Goal: Information Seeking & Learning: Learn about a topic

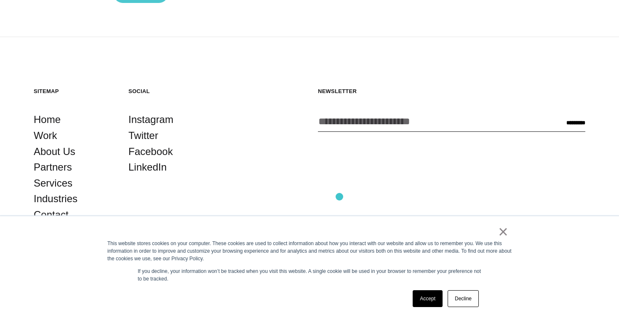
scroll to position [1415, 0]
click at [425, 301] on link "Accept" at bounding box center [428, 298] width 30 height 17
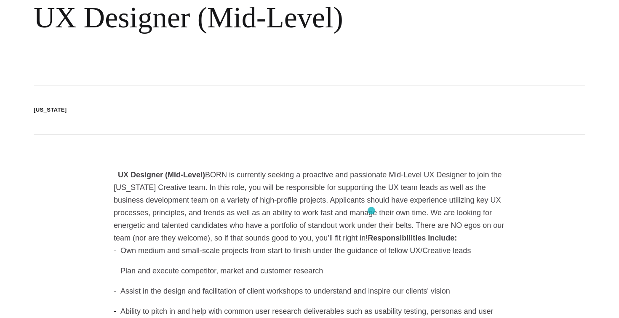
scroll to position [0, 0]
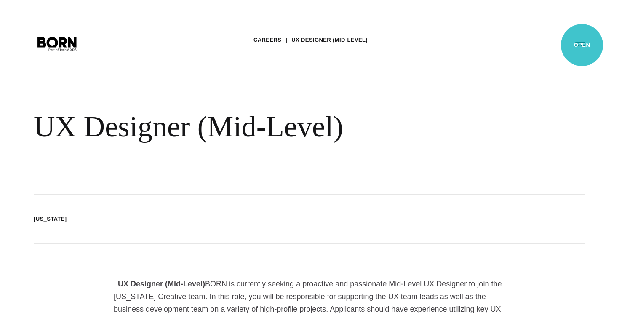
click at [582, 45] on button "Primary Menu" at bounding box center [580, 44] width 20 height 18
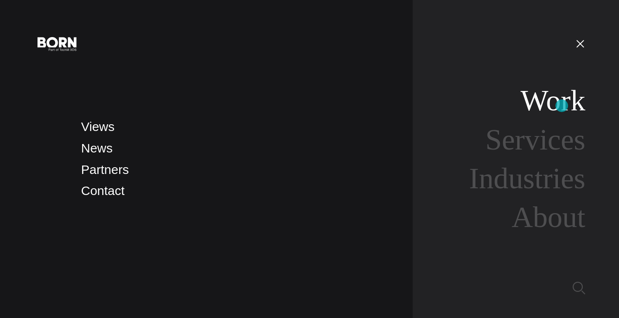
click at [562, 106] on link "Work" at bounding box center [552, 100] width 65 height 32
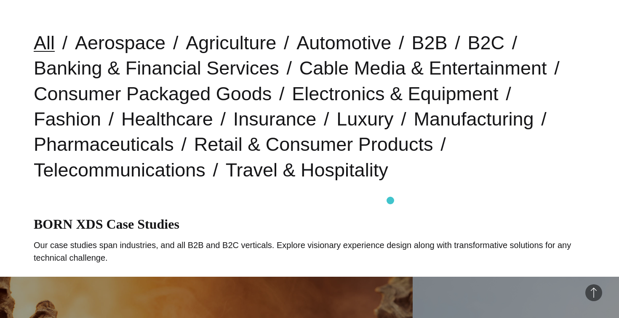
scroll to position [224, 0]
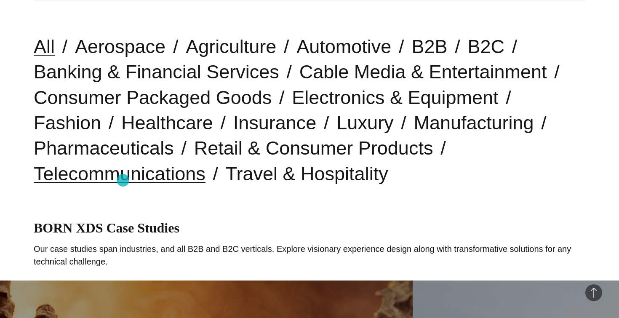
click at [123, 180] on link "Telecommunications" at bounding box center [120, 173] width 172 height 21
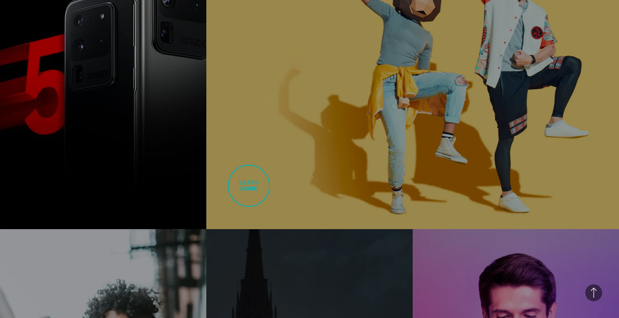
scroll to position [610, 0]
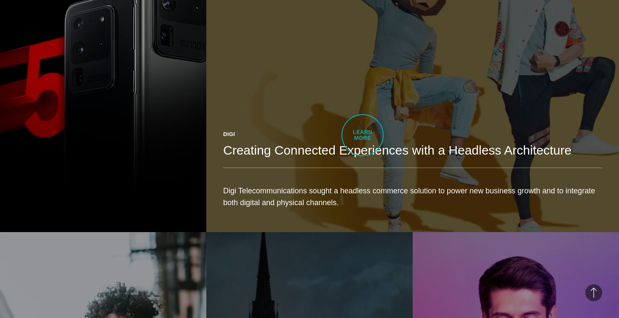
click at [363, 135] on div "Digi" at bounding box center [412, 134] width 379 height 8
click at [395, 130] on div "Digi" at bounding box center [412, 134] width 379 height 8
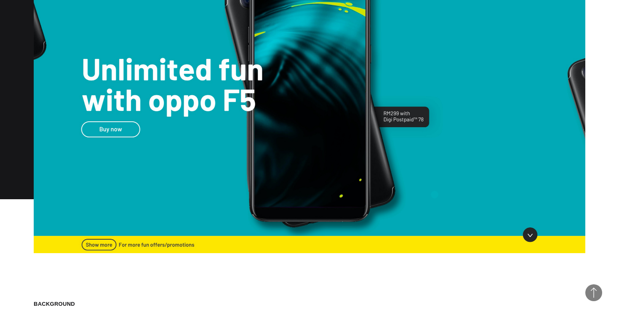
scroll to position [801, 0]
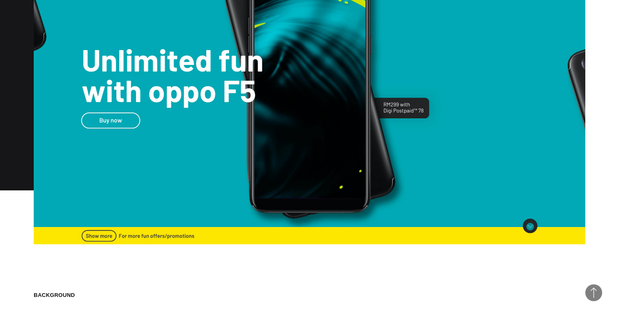
click at [530, 227] on img at bounding box center [310, 87] width 552 height 314
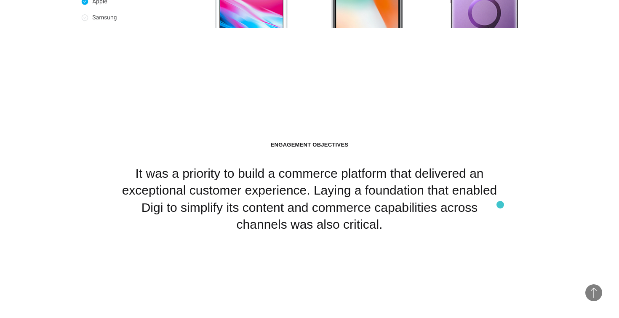
scroll to position [5705, 0]
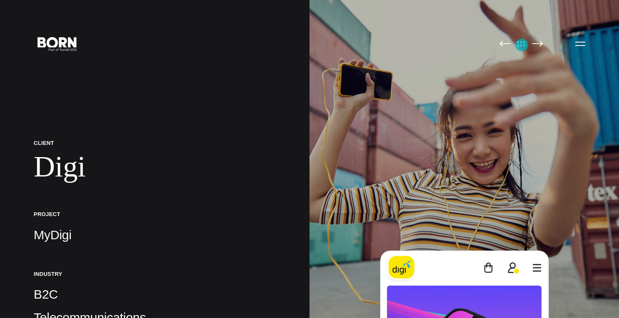
click at [522, 45] on img at bounding box center [521, 43] width 18 height 6
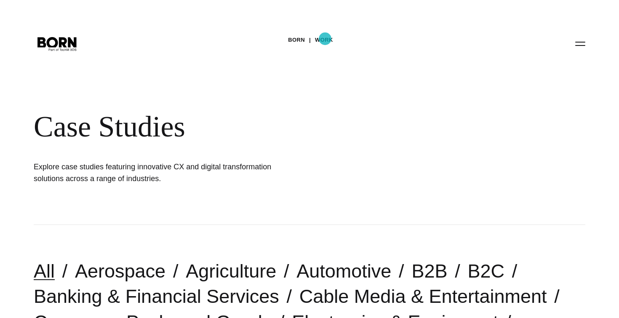
click at [325, 39] on link "Work" at bounding box center [324, 40] width 18 height 13
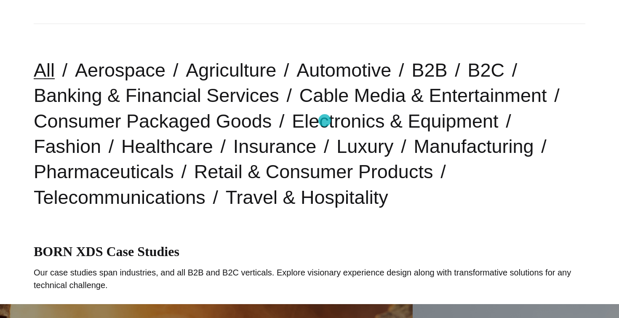
scroll to position [197, 0]
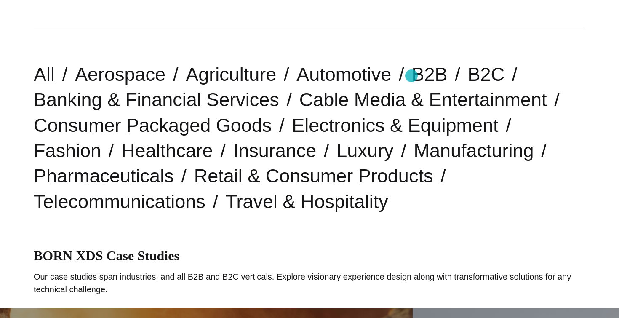
click at [411, 76] on link "B2B" at bounding box center [429, 74] width 36 height 21
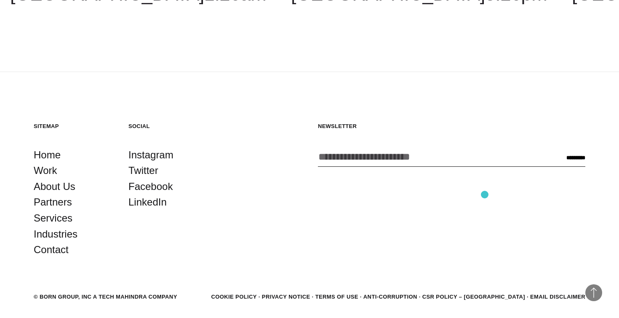
scroll to position [2270, 0]
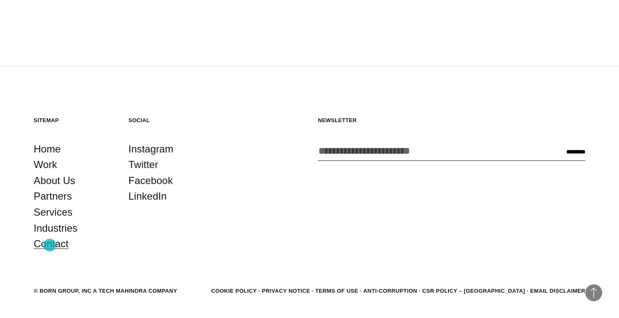
click at [50, 245] on link "Contact" at bounding box center [51, 244] width 35 height 16
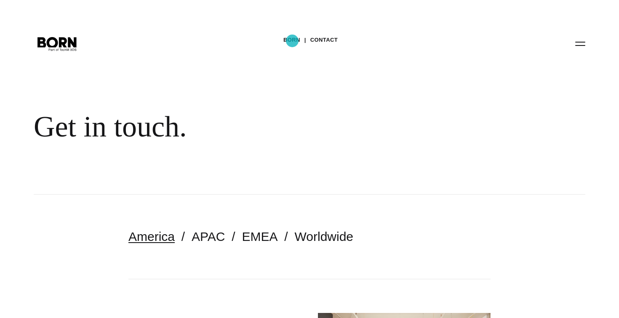
click at [292, 41] on link "BORN" at bounding box center [291, 40] width 17 height 13
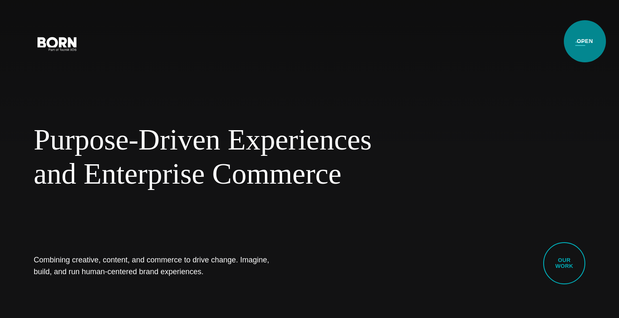
click at [585, 41] on button "Primary Menu" at bounding box center [580, 44] width 20 height 18
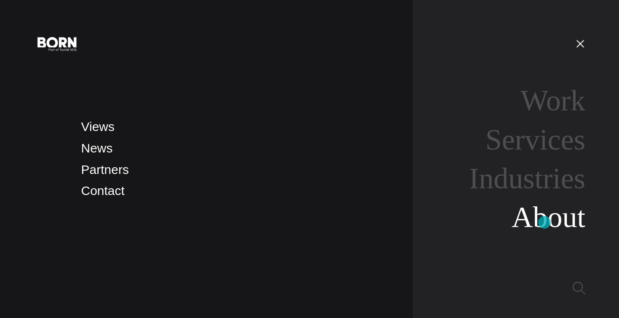
click at [544, 222] on link "About" at bounding box center [549, 217] width 74 height 32
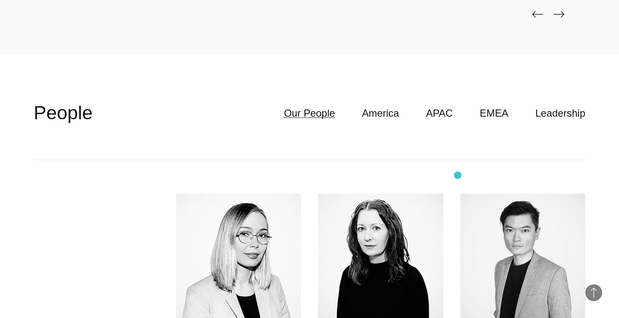
scroll to position [2183, 0]
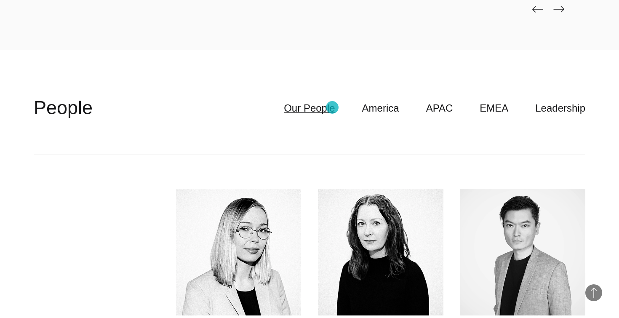
click at [332, 107] on link "Our People" at bounding box center [309, 108] width 51 height 16
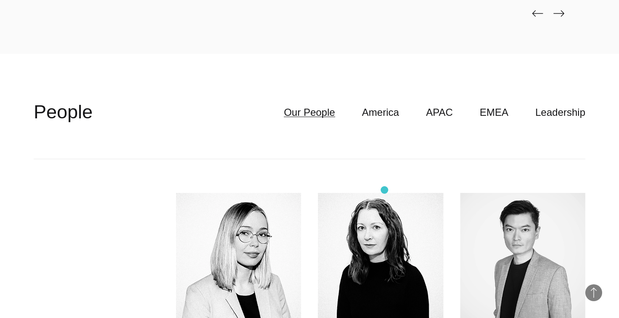
scroll to position [2176, 0]
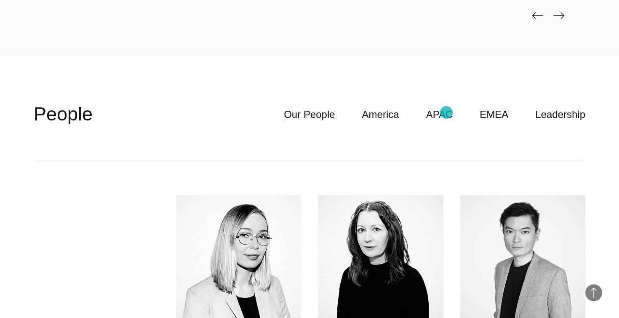
click at [446, 112] on link "APAC" at bounding box center [439, 115] width 27 height 16
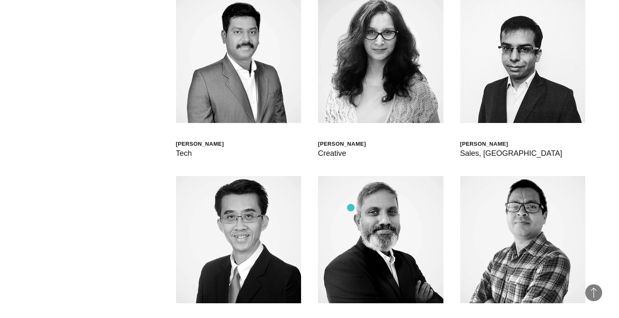
scroll to position [2379, 0]
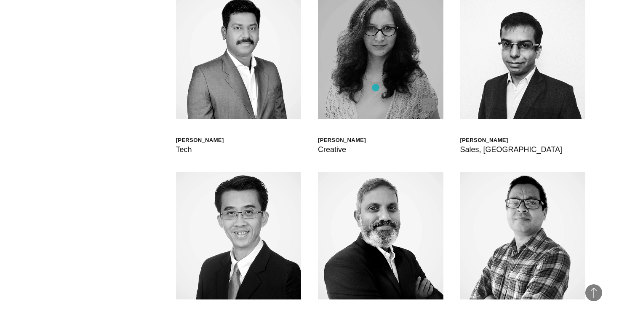
click at [376, 88] on img at bounding box center [380, 55] width 125 height 127
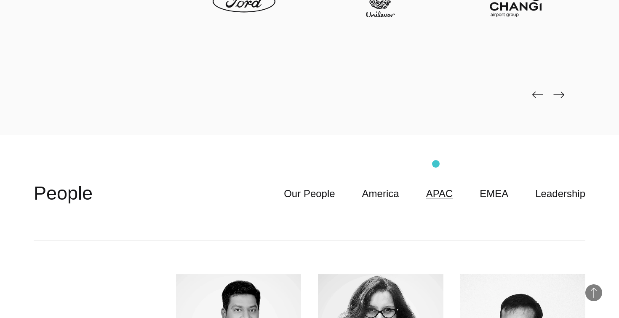
scroll to position [2098, 0]
click at [499, 196] on link "EMEA" at bounding box center [494, 193] width 29 height 16
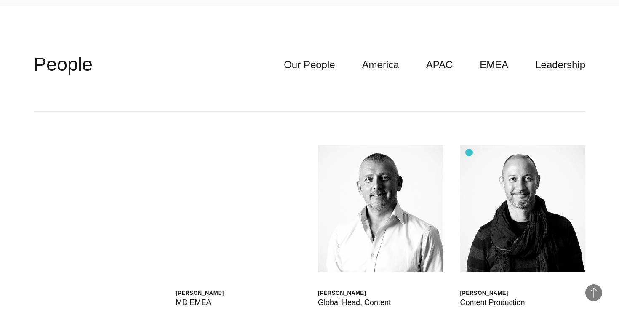
scroll to position [2226, 0]
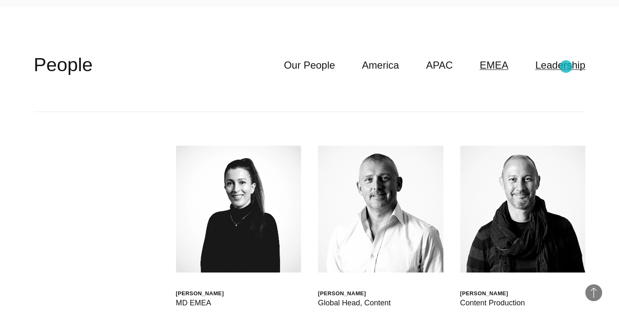
click at [566, 67] on link "Leadership" at bounding box center [560, 65] width 50 height 16
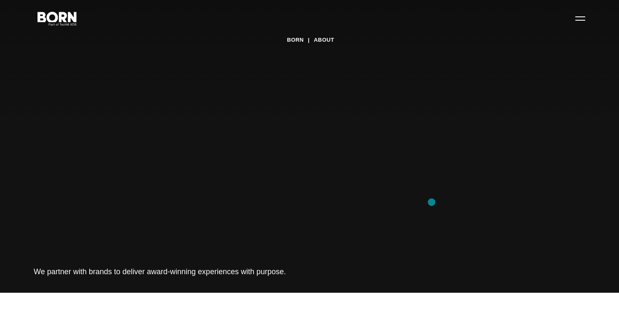
scroll to position [0, 0]
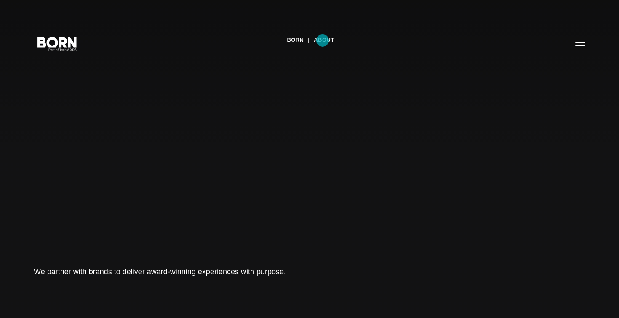
click at [323, 40] on link "About" at bounding box center [324, 40] width 20 height 13
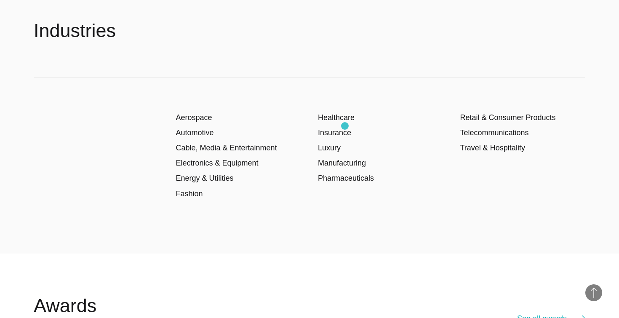
scroll to position [1314, 0]
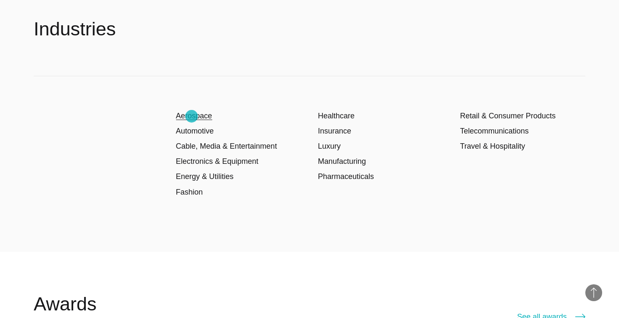
click at [192, 116] on link "Aerospace" at bounding box center [194, 116] width 36 height 8
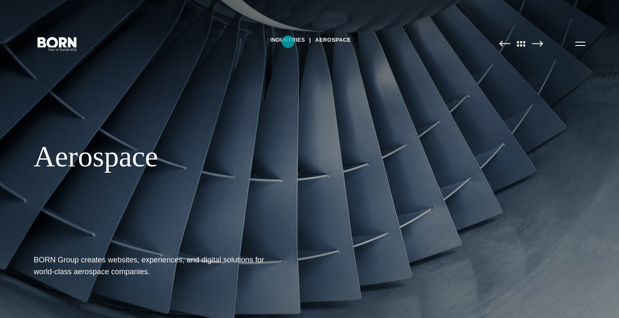
click at [288, 42] on link "Industries" at bounding box center [287, 40] width 35 height 13
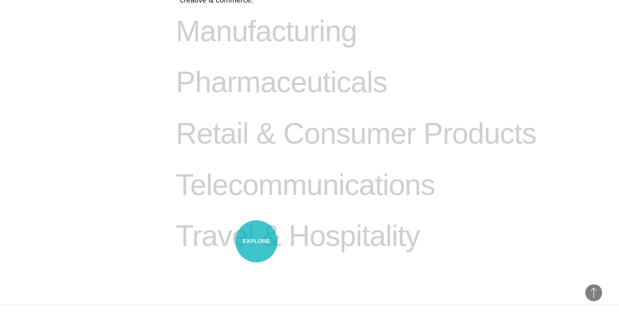
scroll to position [982, 0]
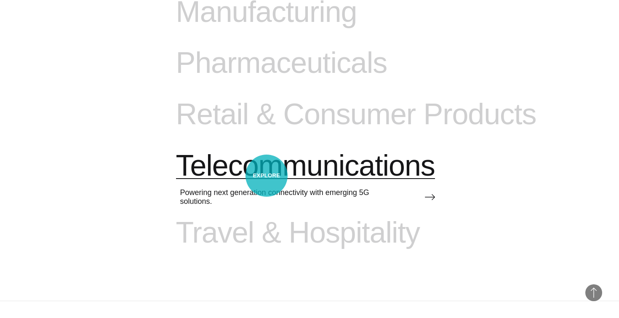
click at [267, 176] on span "Telecommunications" at bounding box center [305, 166] width 259 height 35
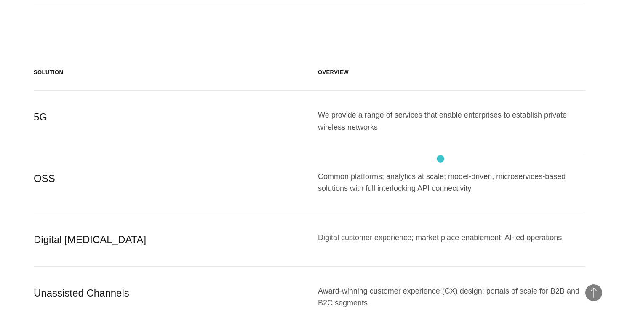
scroll to position [747, 0]
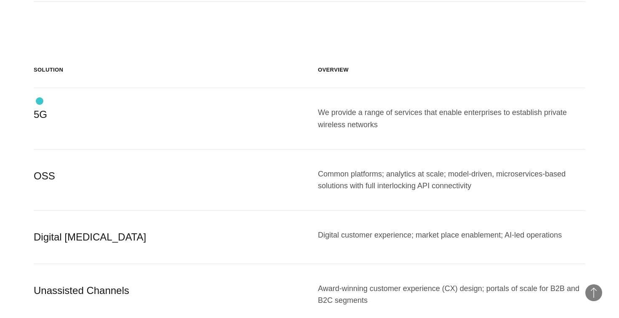
click at [40, 107] on div "5G" at bounding box center [167, 119] width 267 height 24
click at [76, 230] on div "Digital BSS" at bounding box center [167, 237] width 267 height 16
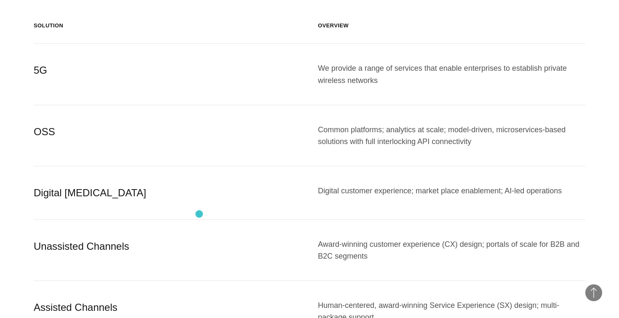
scroll to position [794, 0]
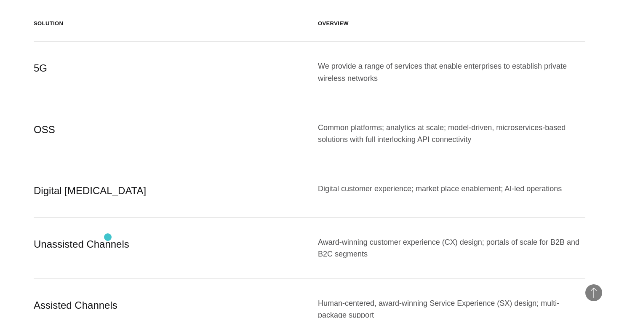
click at [108, 237] on div "Unassisted Channels" at bounding box center [167, 248] width 267 height 24
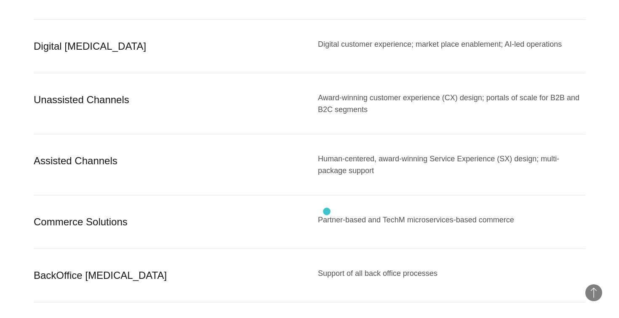
scroll to position [941, 0]
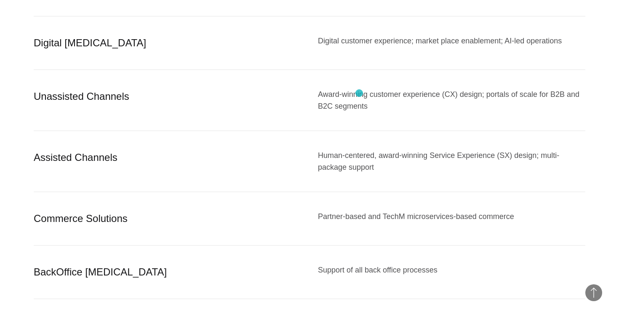
click at [359, 93] on div "Award-winning customer experience (CX) design; portals of scale for B2B and B2C…" at bounding box center [451, 100] width 267 height 24
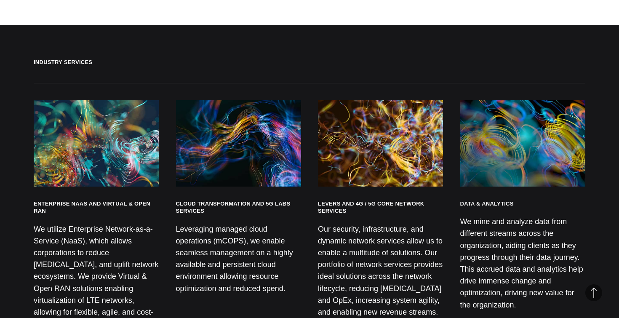
scroll to position [1317, 0]
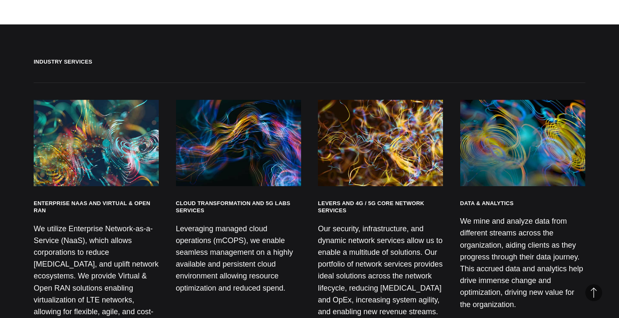
click at [106, 143] on img at bounding box center [96, 143] width 125 height 86
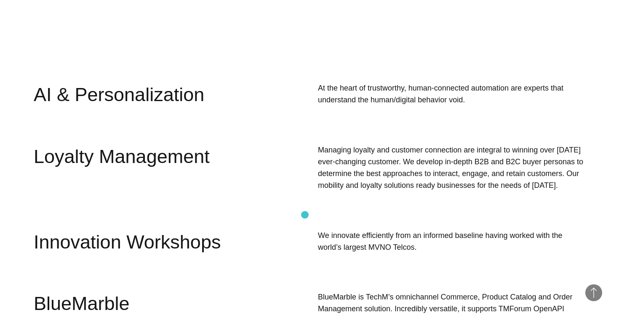
scroll to position [2077, 0]
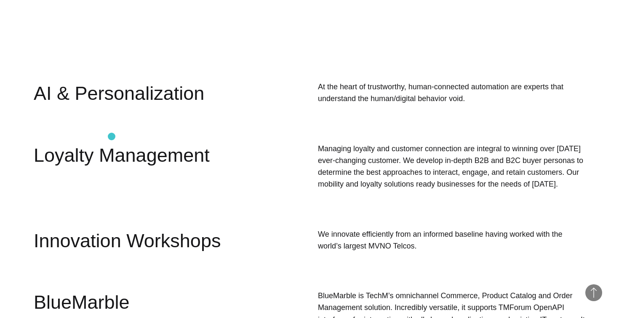
click at [112, 143] on div "Loyalty Management" at bounding box center [144, 177] width 220 height 69
click at [99, 228] on div "Innovation Workshops" at bounding box center [144, 250] width 220 height 45
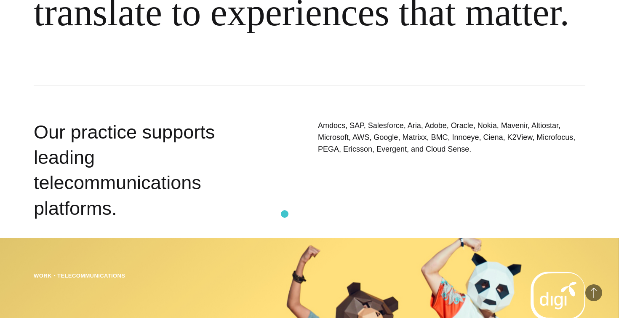
scroll to position [2700, 0]
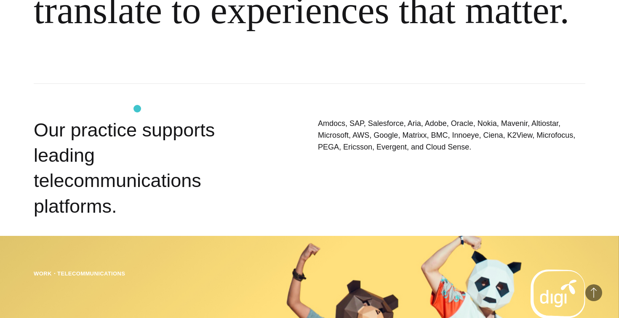
click at [137, 117] on div "Our practice supports leading telecommunications platforms." at bounding box center [144, 167] width 220 height 101
click at [76, 136] on div "Our practice supports leading telecommunications platforms." at bounding box center [144, 167] width 220 height 101
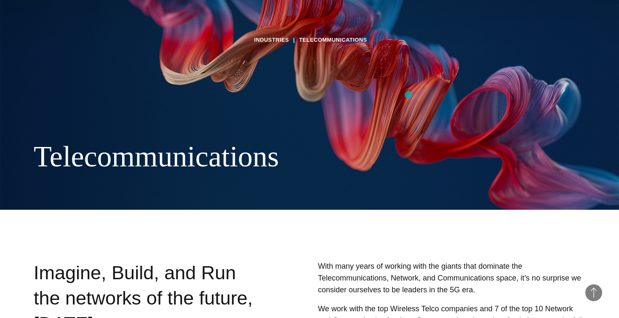
scroll to position [0, 0]
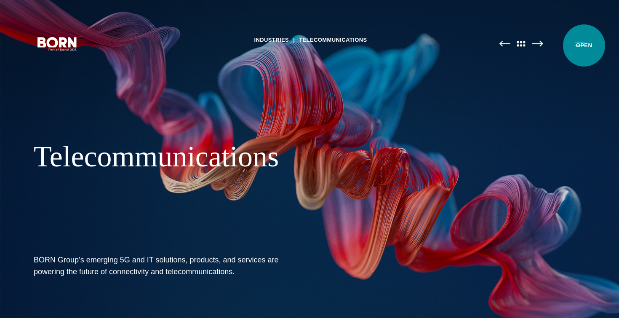
click at [584, 45] on button "Primary Menu" at bounding box center [580, 44] width 20 height 18
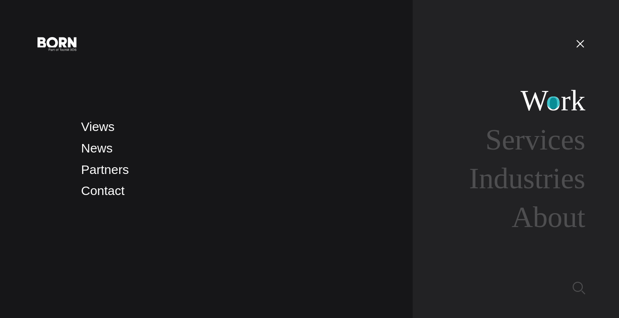
click at [553, 103] on link "Work" at bounding box center [552, 100] width 65 height 32
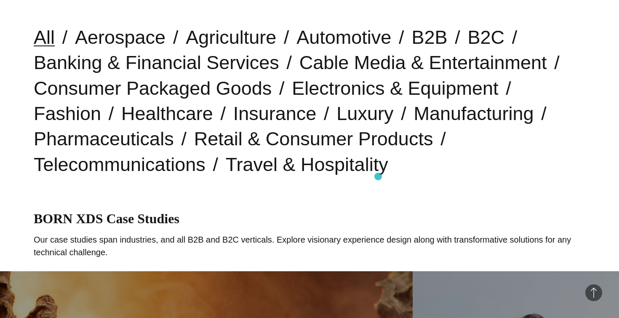
scroll to position [235, 0]
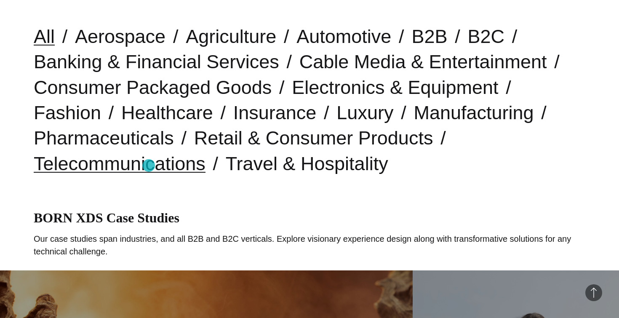
click at [149, 165] on link "Telecommunications" at bounding box center [120, 163] width 172 height 21
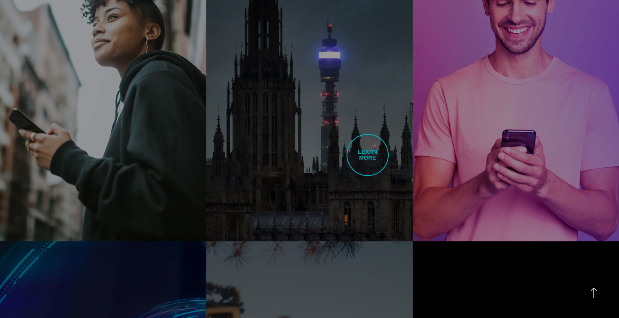
scroll to position [924, 0]
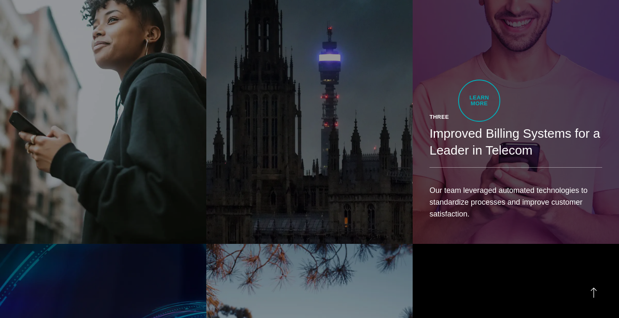
click at [479, 101] on div "Three Improved Billing Systems for a Leader in Telecom Our team leveraged autom…" at bounding box center [516, 169] width 206 height 147
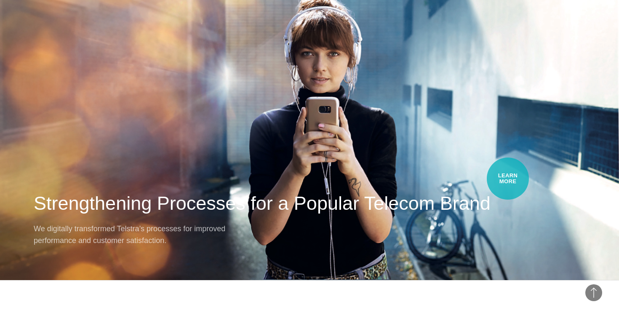
scroll to position [2004, 0]
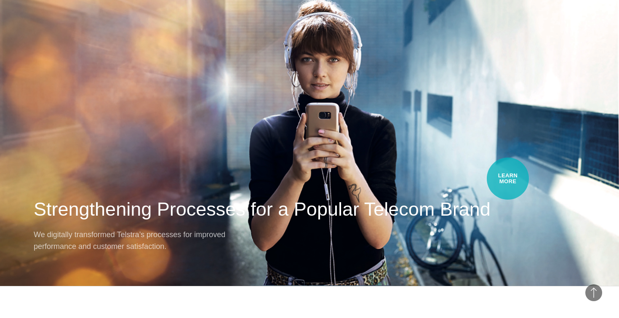
click at [508, 179] on div "Next Case Study – Telstra Strengthening Processes for a Popular Telecom Brand W…" at bounding box center [309, 115] width 619 height 341
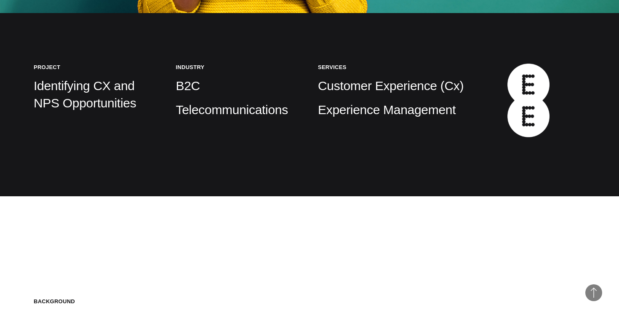
scroll to position [303, 0]
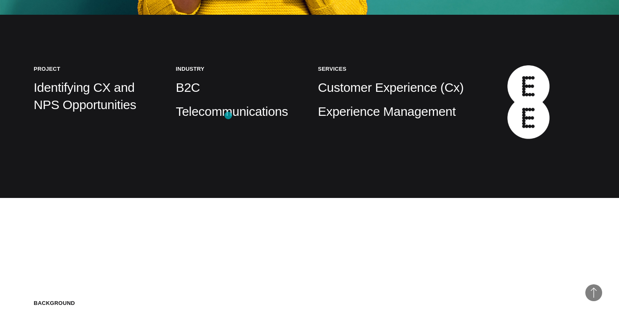
click at [228, 115] on p "Telecommunications" at bounding box center [238, 111] width 125 height 17
click at [396, 90] on p "Customer Experience (Cx)" at bounding box center [404, 87] width 173 height 17
click at [534, 90] on img at bounding box center [528, 102] width 42 height 74
click at [527, 121] on img at bounding box center [528, 102] width 42 height 74
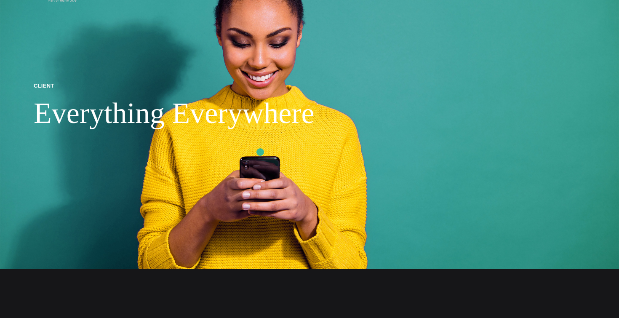
scroll to position [0, 0]
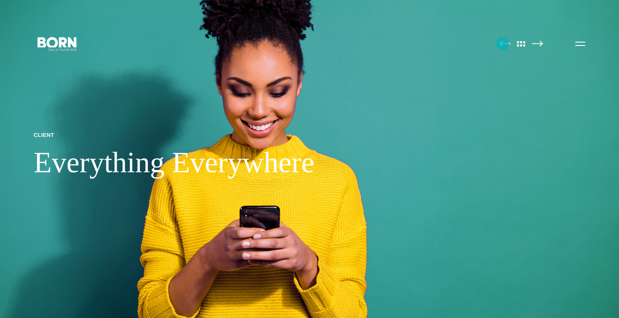
click at [502, 44] on img at bounding box center [504, 43] width 11 height 6
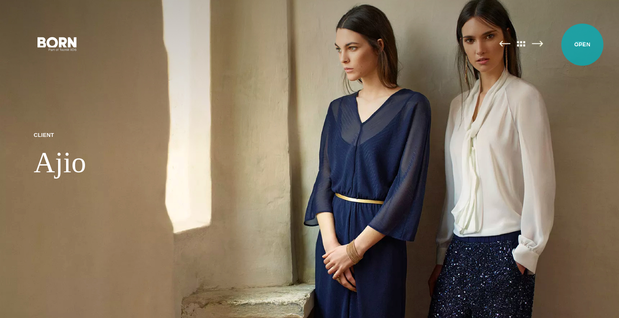
click at [582, 45] on button "Primary Menu" at bounding box center [580, 44] width 20 height 18
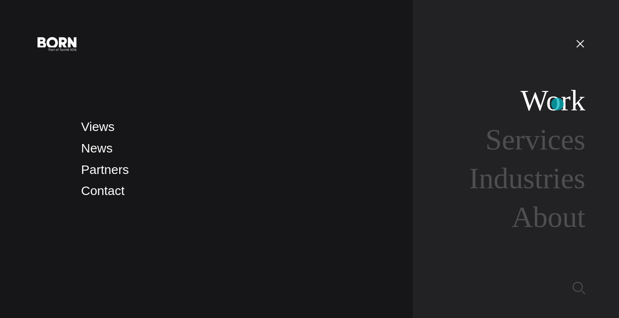
click at [557, 104] on link "Work" at bounding box center [552, 100] width 65 height 32
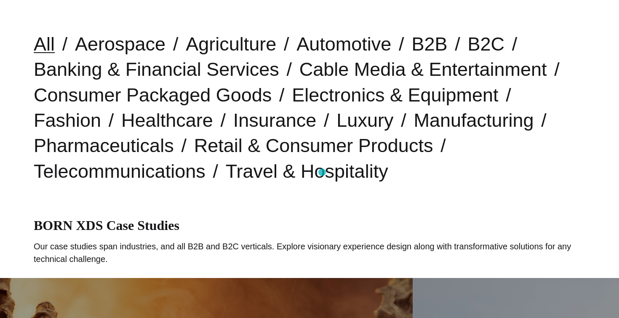
scroll to position [229, 0]
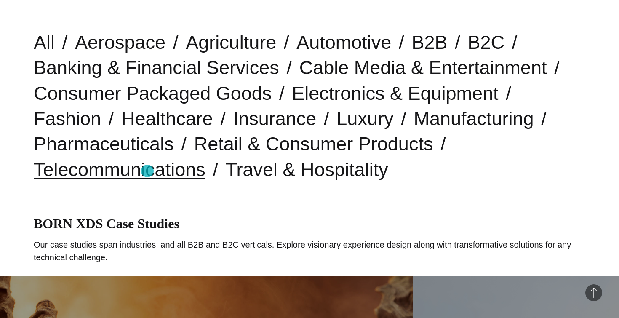
click at [147, 171] on link "Telecommunications" at bounding box center [120, 169] width 172 height 21
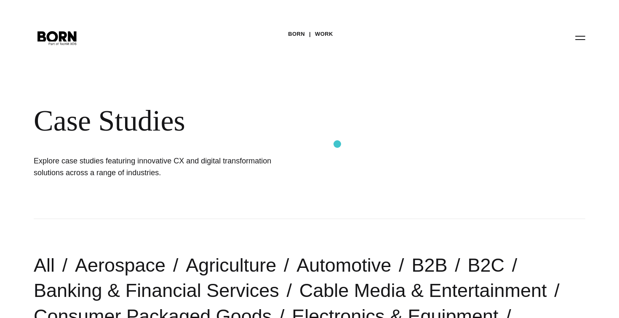
scroll to position [9, 0]
